Goal: Task Accomplishment & Management: Use online tool/utility

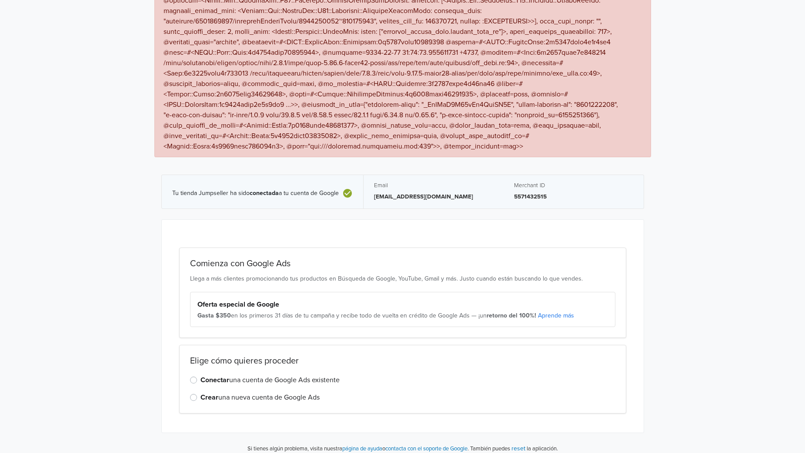
scroll to position [346, 0]
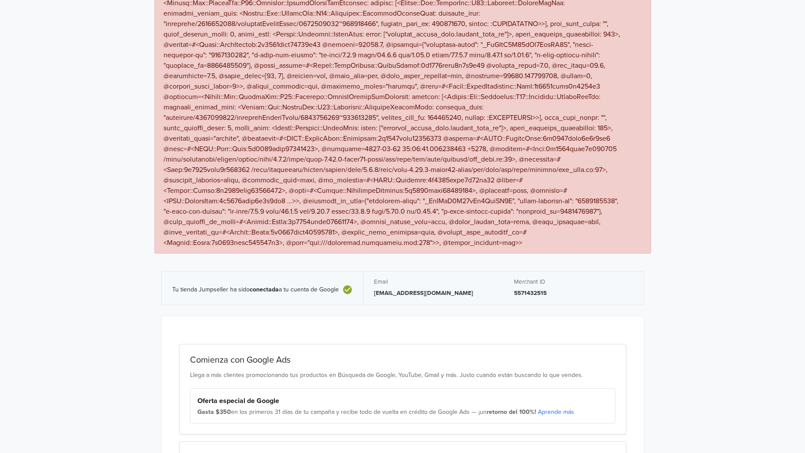
scroll to position [346, 0]
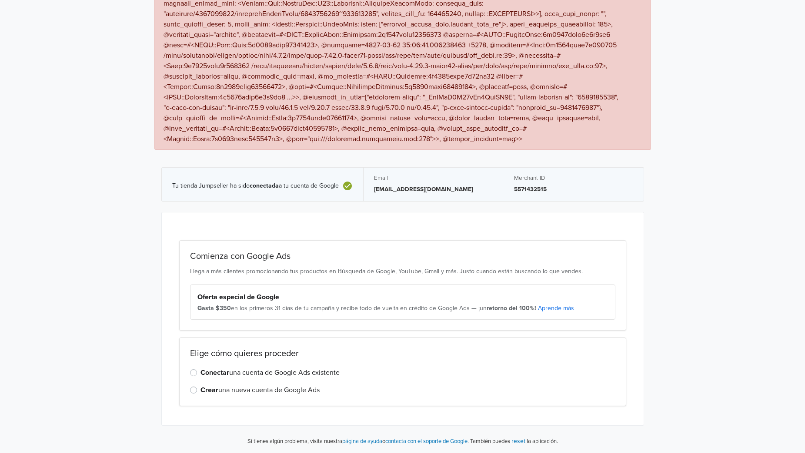
click at [292, 376] on label "Conectar una cuenta de Google Ads existente" at bounding box center [269, 373] width 139 height 10
click at [0, 0] on input "Conectar una cuenta de Google Ads existente" at bounding box center [0, 0] width 0 height 0
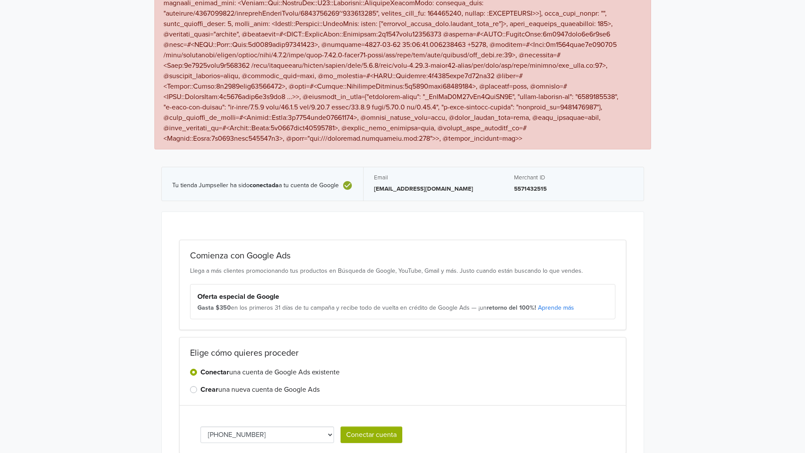
scroll to position [394, 0]
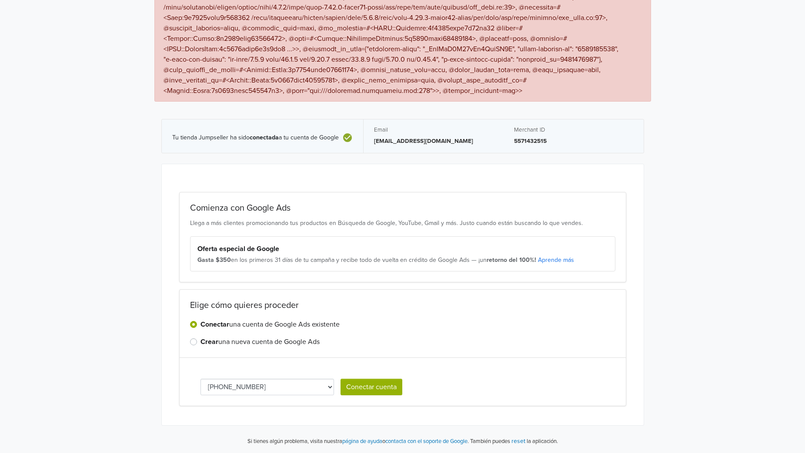
click at [312, 386] on select "373-472-5586" at bounding box center [267, 387] width 134 height 17
click at [363, 383] on button "Conectar cuenta" at bounding box center [371, 387] width 62 height 17
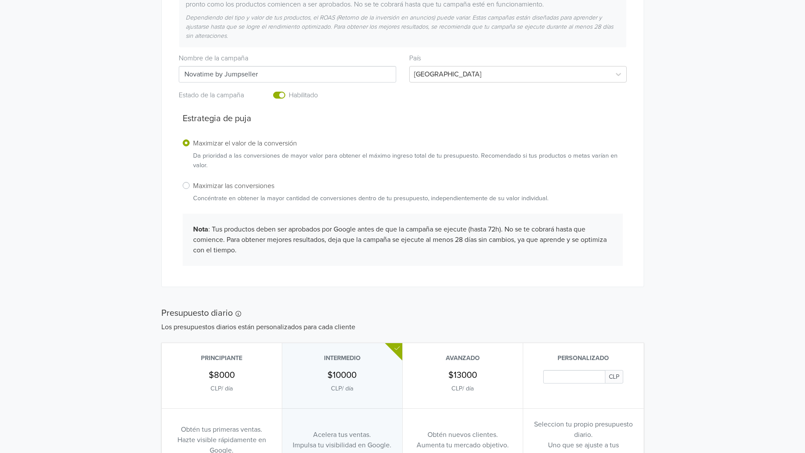
scroll to position [137, 0]
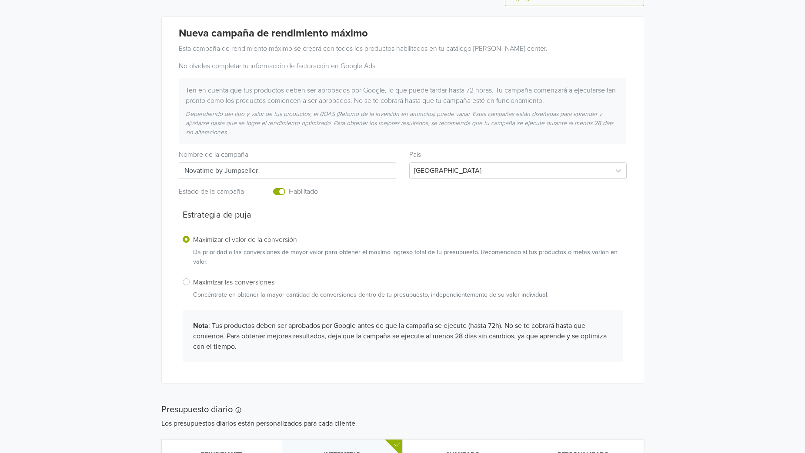
drag, startPoint x: 387, startPoint y: 360, endPoint x: 355, endPoint y: 261, distance: 103.4
click at [355, 261] on p "Da prioridad a las conversiones de mayor valor para obtener el máximo ingreso t…" at bounding box center [408, 257] width 430 height 19
click at [0, 0] on input "Maximizar el valor de la conversión Da prioridad a las conversiones de mayor va…" at bounding box center [0, 0] width 0 height 0
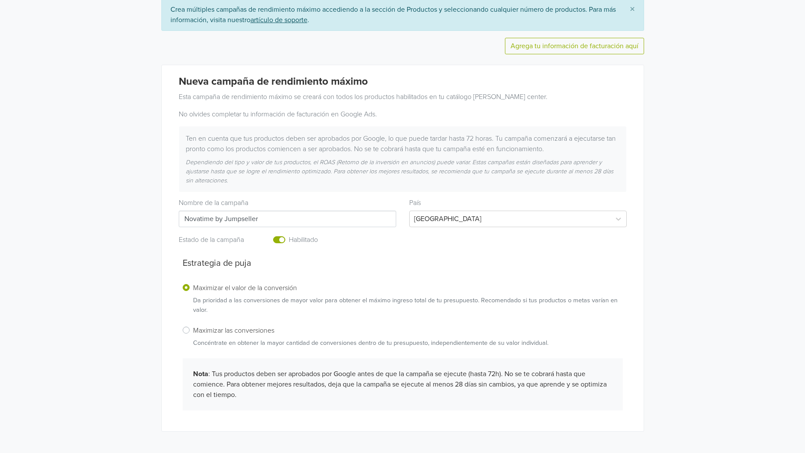
scroll to position [0, 0]
